Goal: Task Accomplishment & Management: Manage account settings

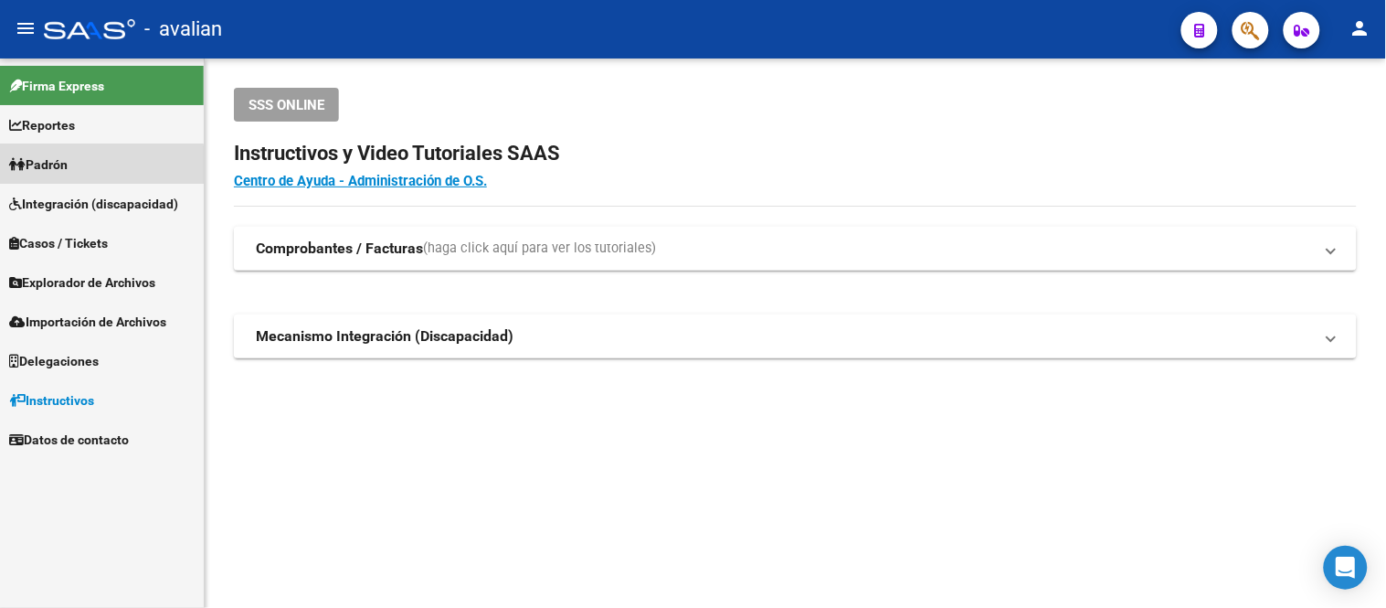
click at [66, 166] on span "Padrón" at bounding box center [38, 164] width 58 height 20
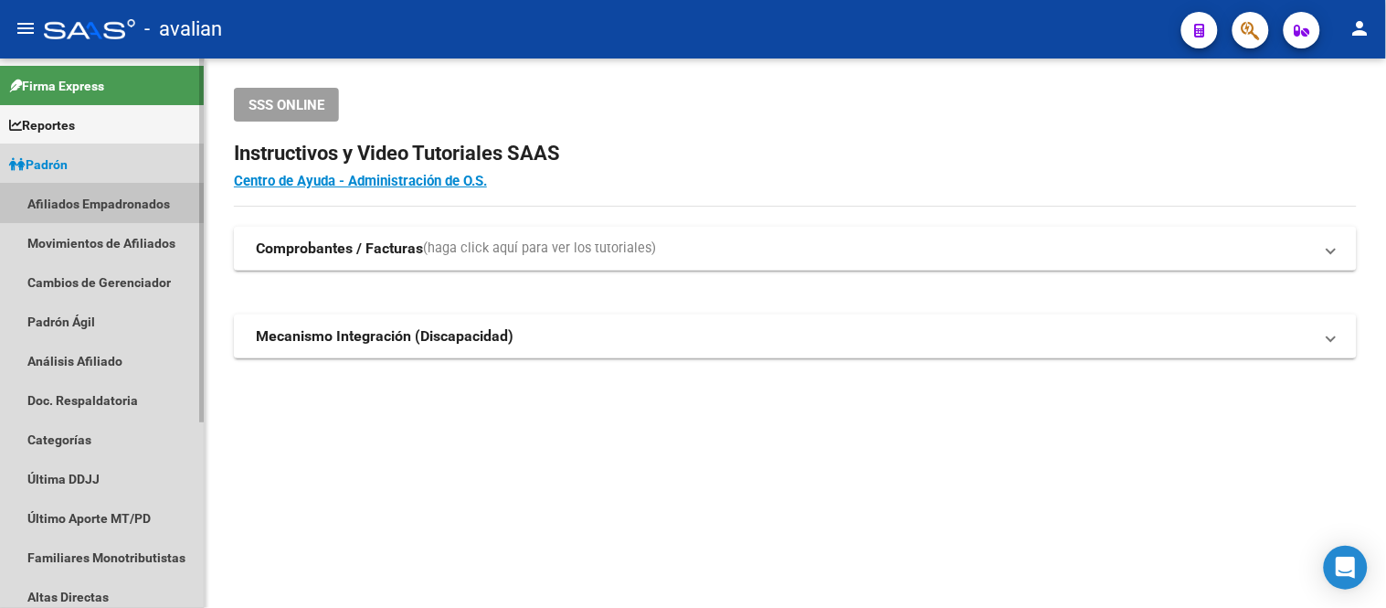
click at [83, 203] on link "Afiliados Empadronados" at bounding box center [102, 203] width 204 height 39
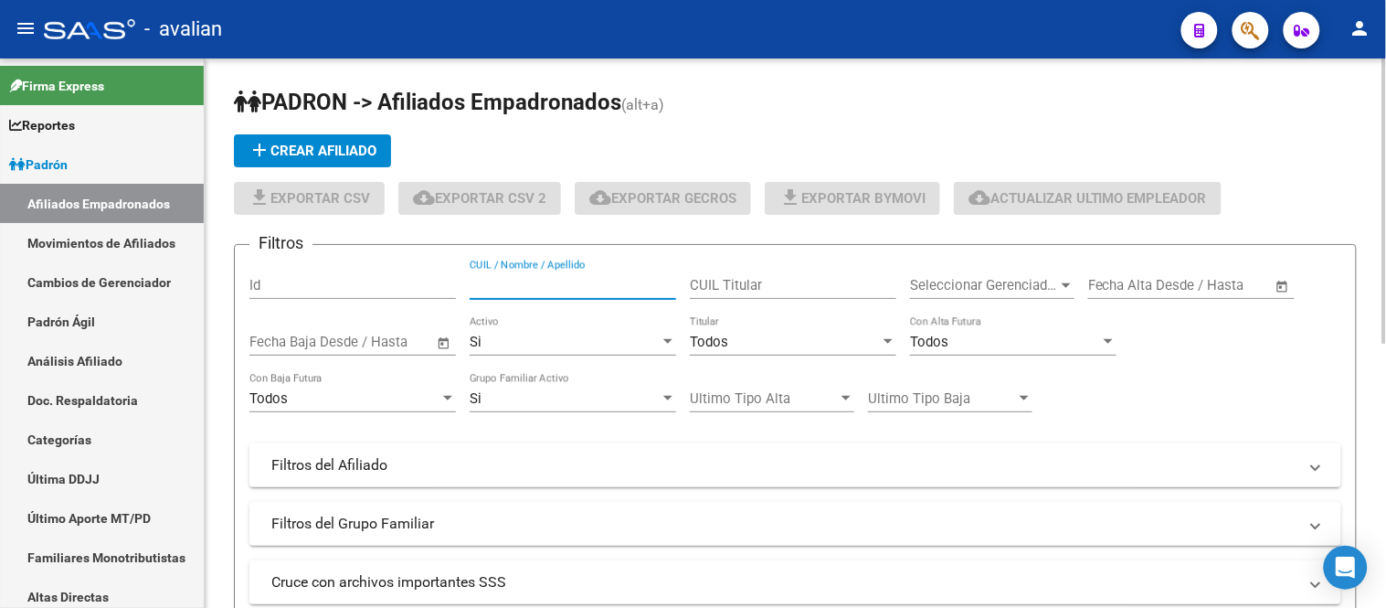
click at [550, 284] on input "CUIL / Nombre / Apellido" at bounding box center [573, 285] width 207 height 16
paste input "20592234395"
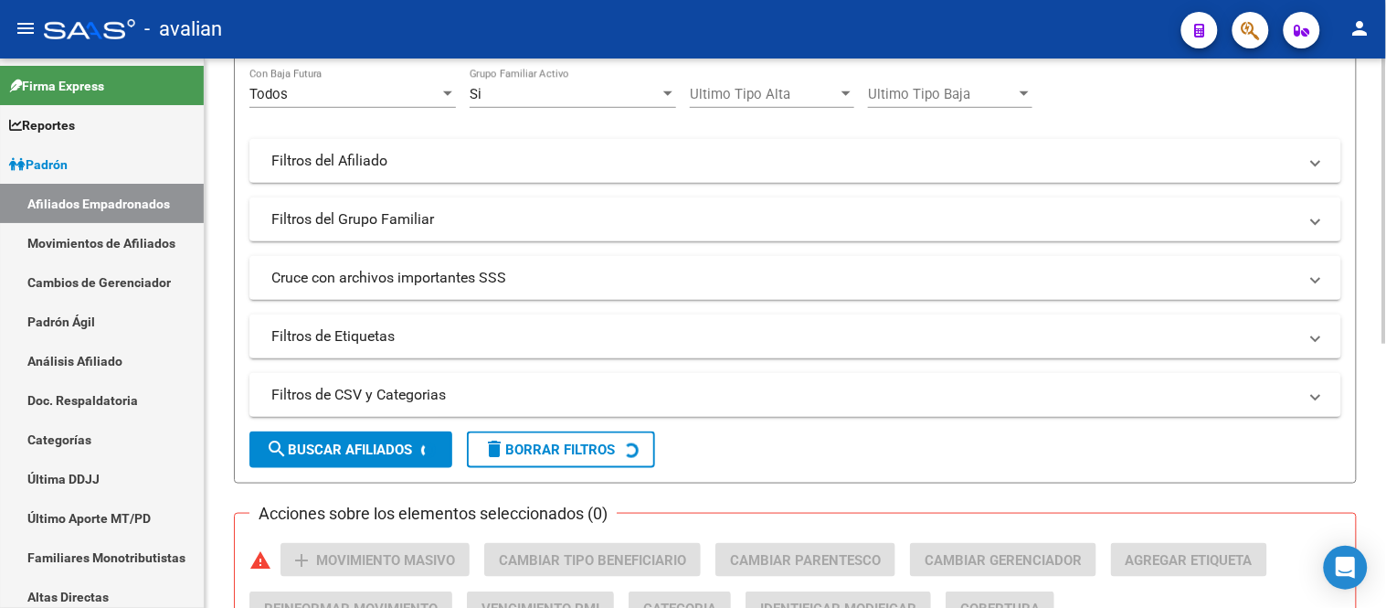
scroll to position [406, 0]
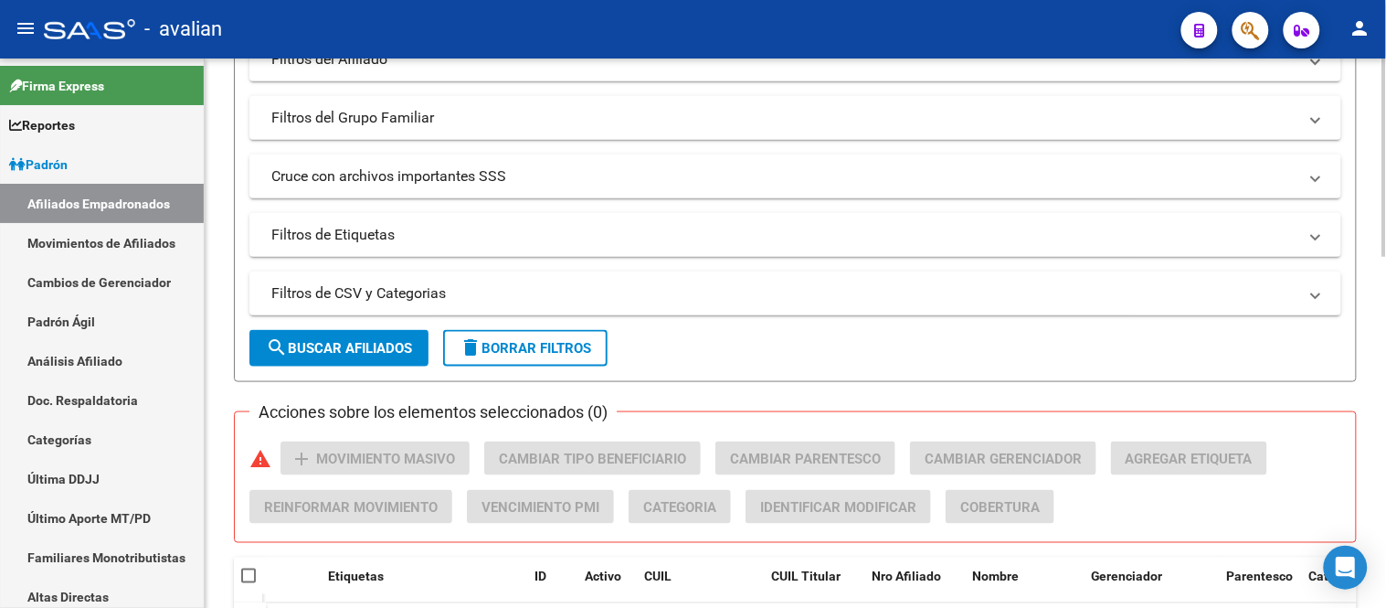
type input "20592234395"
click at [336, 357] on button "search Buscar Afiliados" at bounding box center [339, 348] width 179 height 37
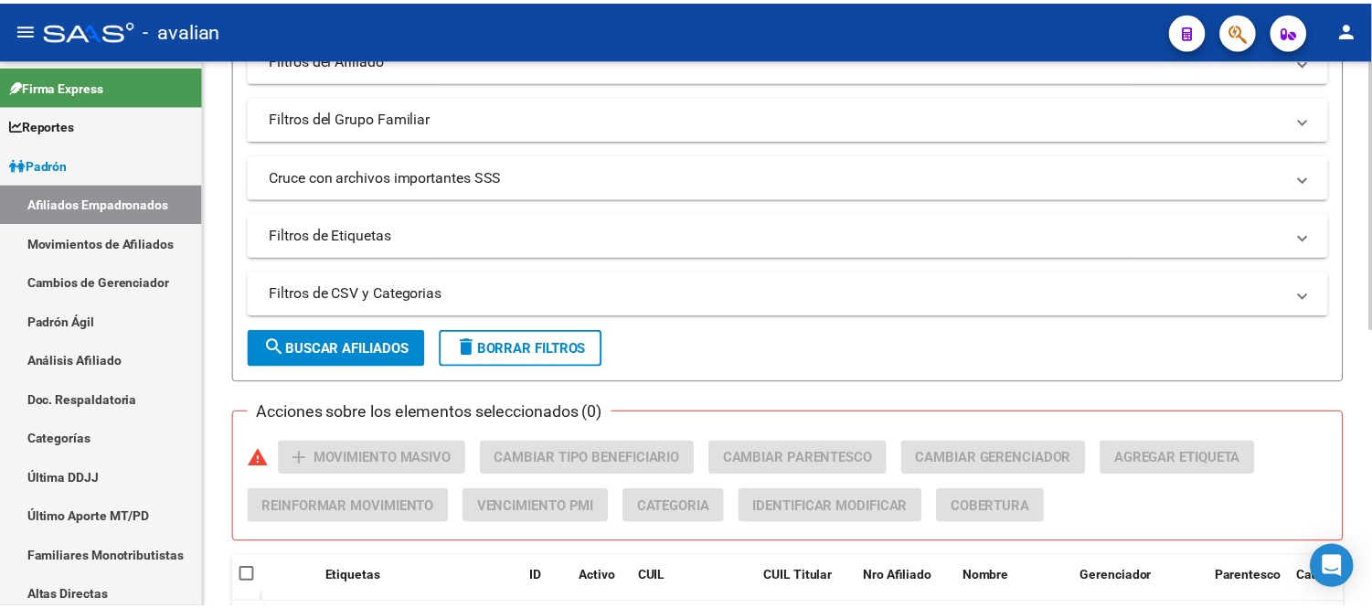
scroll to position [568, 0]
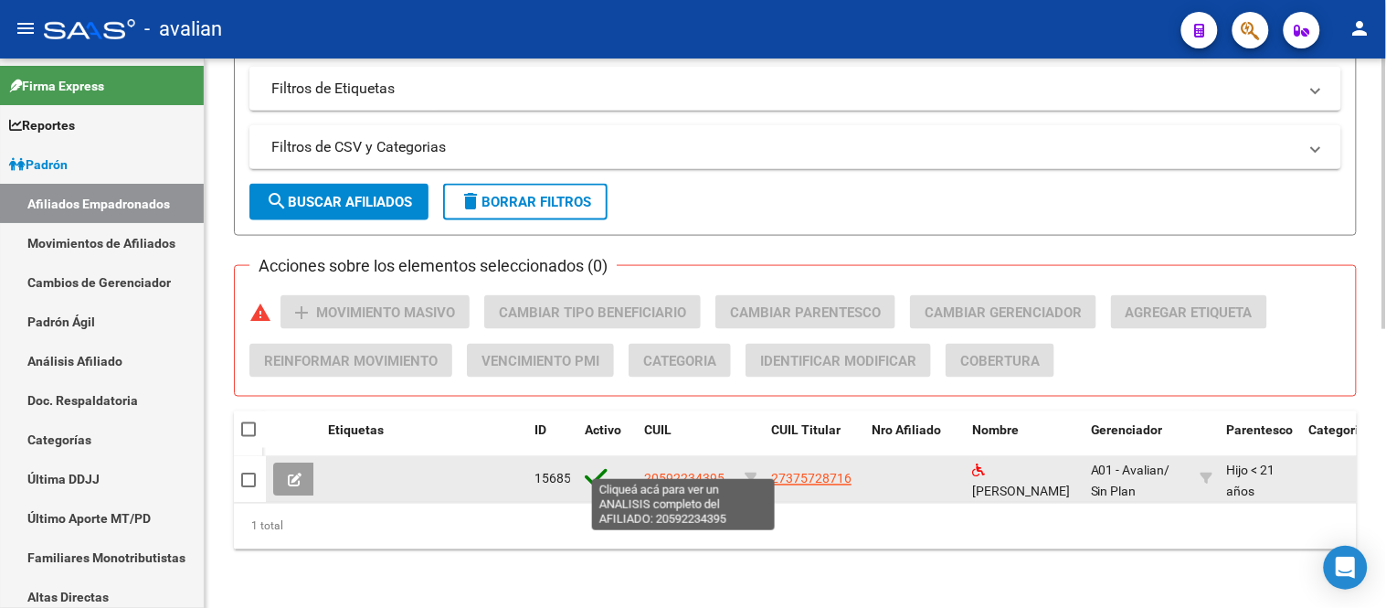
click at [695, 472] on span "20592234395" at bounding box center [684, 479] width 80 height 15
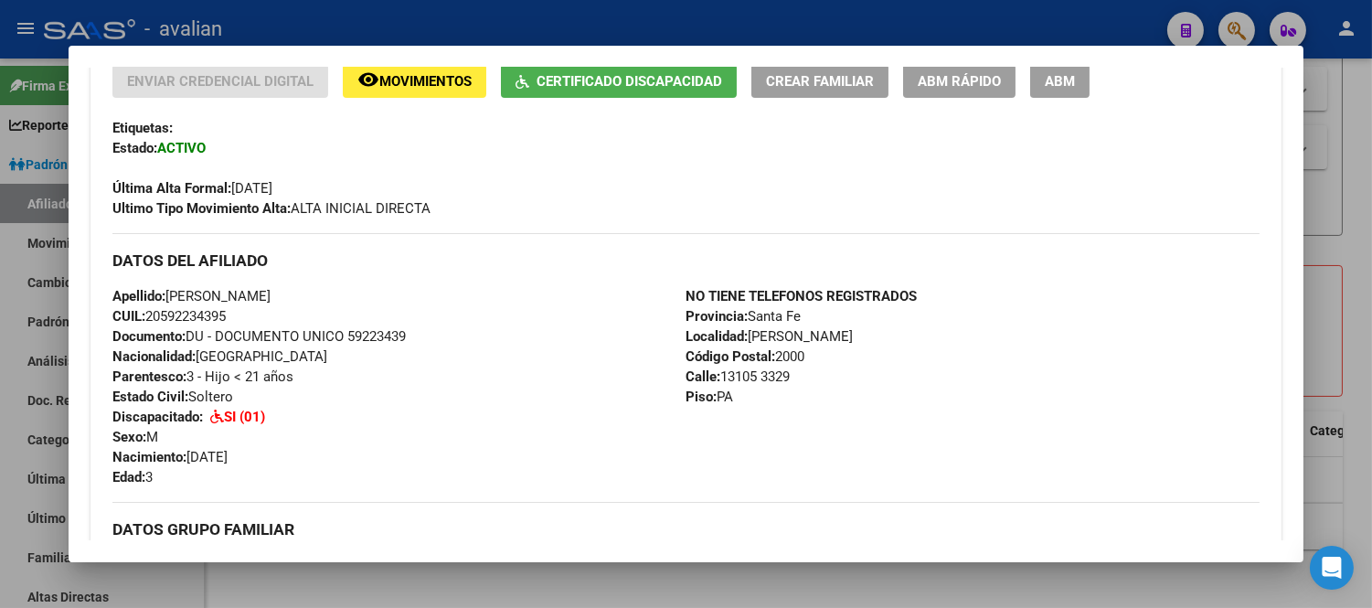
scroll to position [203, 0]
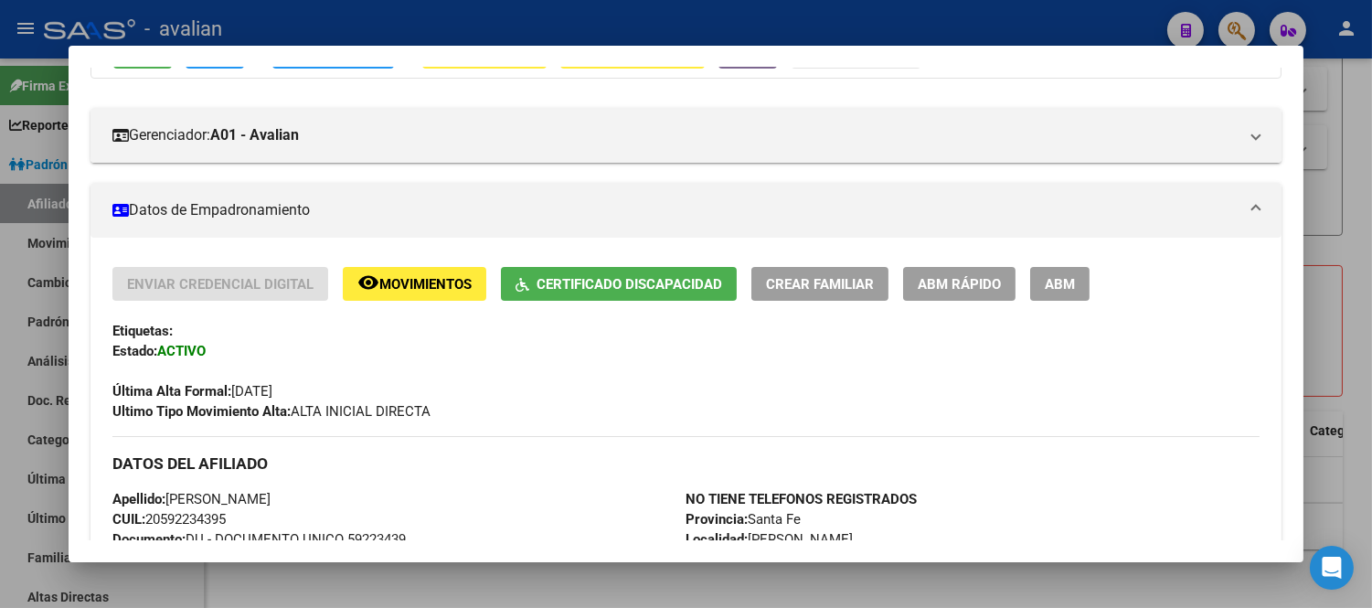
click at [1077, 272] on button "ABM" at bounding box center [1059, 284] width 59 height 34
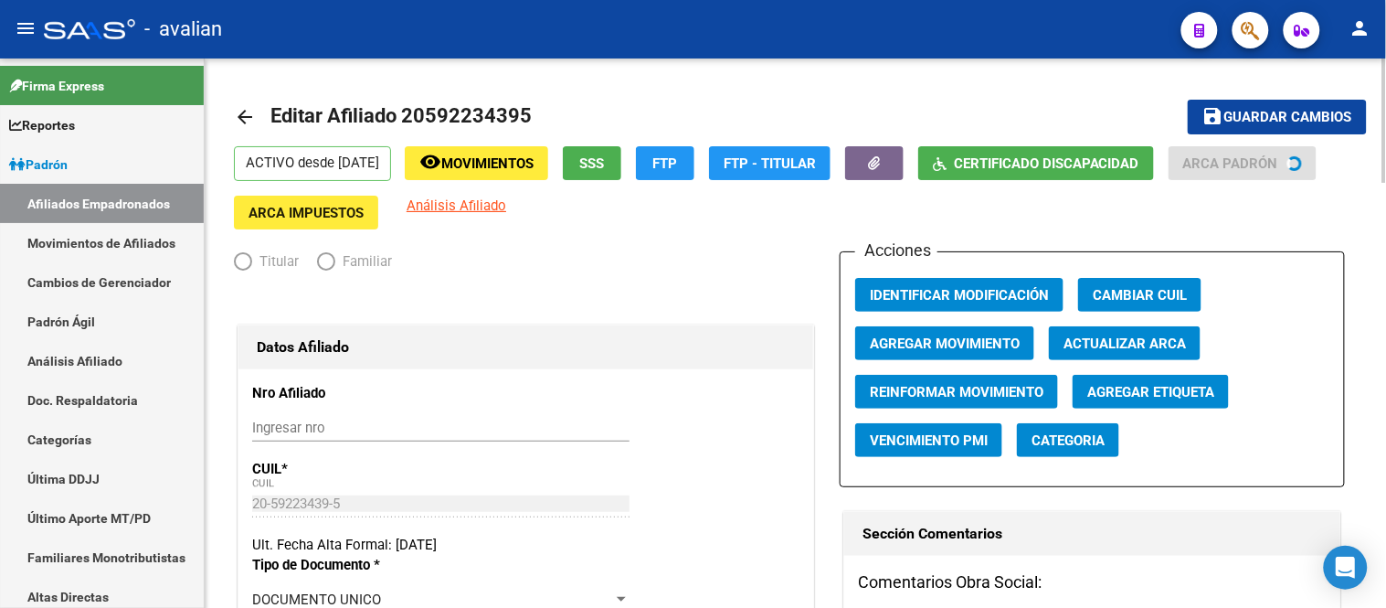
radio input "true"
type input "27-37572871-6"
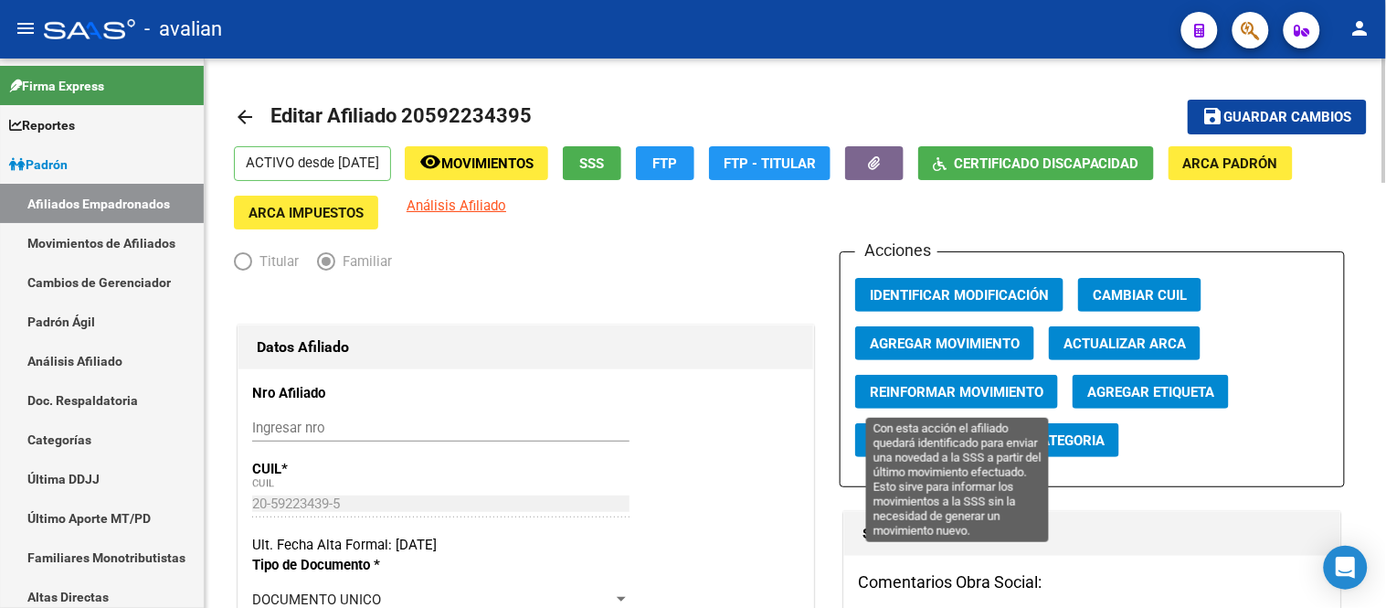
click at [983, 391] on span "Reinformar Movimiento" at bounding box center [957, 392] width 174 height 16
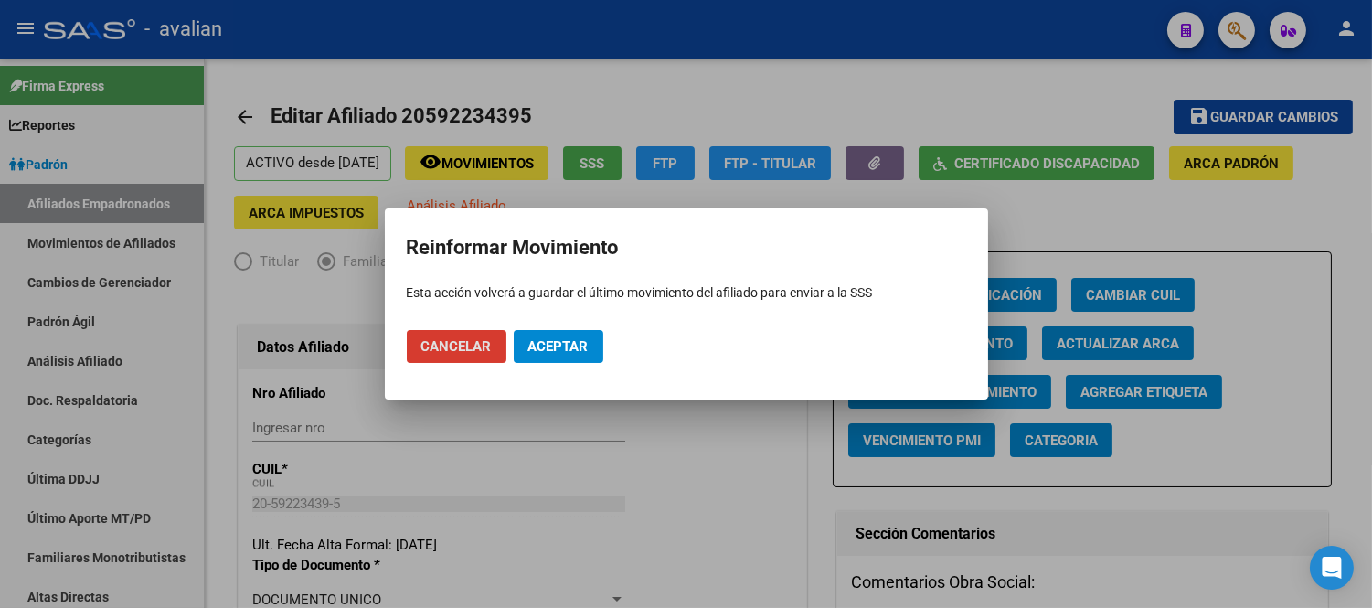
click at [560, 335] on button "Aceptar" at bounding box center [559, 346] width 90 height 33
